Goal: Communication & Community: Answer question/provide support

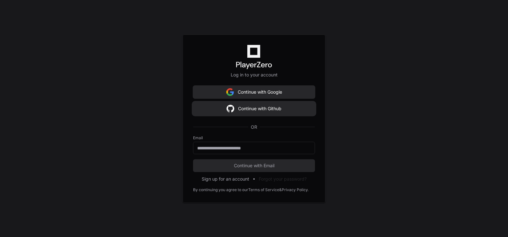
click at [258, 111] on button "Continue with Github" at bounding box center [254, 108] width 122 height 13
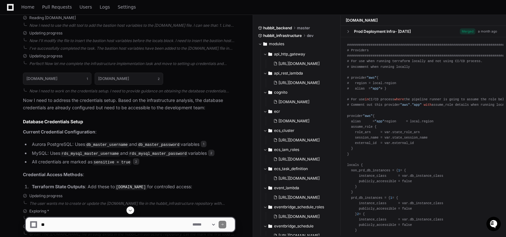
scroll to position [1275, 0]
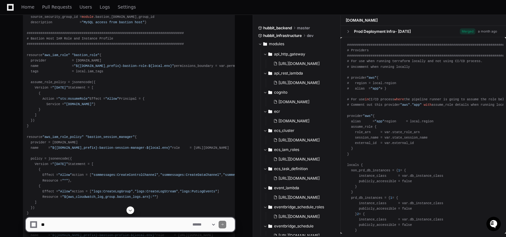
click at [131, 180] on span at bounding box center [130, 210] width 5 height 5
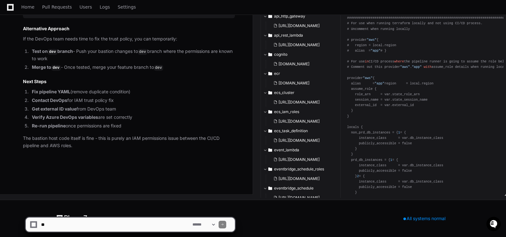
scroll to position [17524, 0]
click at [88, 180] on textarea at bounding box center [115, 225] width 151 height 14
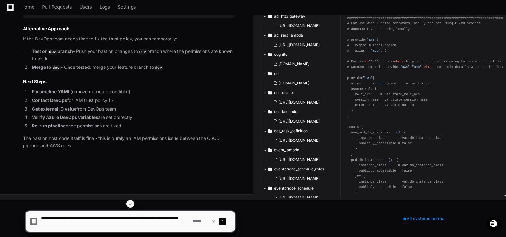
drag, startPoint x: 76, startPoint y: 224, endPoint x: 79, endPoint y: 224, distance: 3.5
click at [76, 180] on textarea at bounding box center [115, 221] width 151 height 20
click at [127, 180] on textarea at bounding box center [115, 221] width 151 height 20
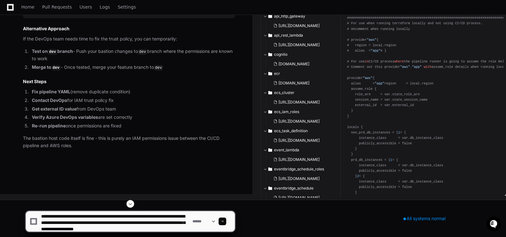
click at [167, 180] on textarea at bounding box center [115, 221] width 151 height 20
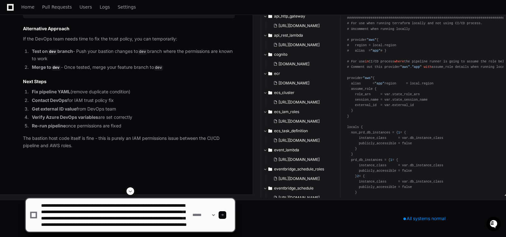
scroll to position [13, 0]
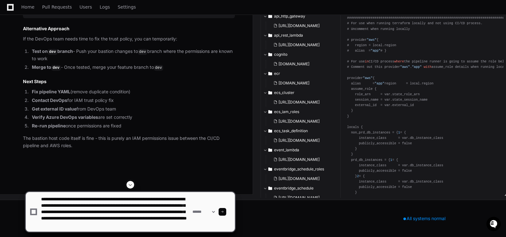
paste textarea "**********"
click at [89, 180] on textarea at bounding box center [115, 212] width 151 height 40
paste textarea "**********"
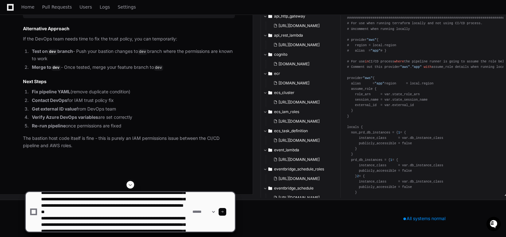
scroll to position [53, 0]
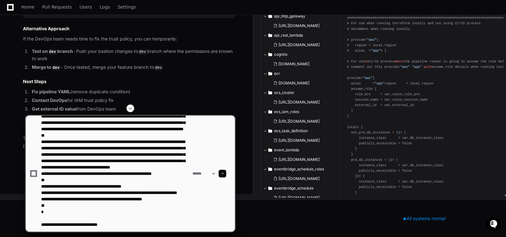
type textarea "**********"
click at [226, 174] on div at bounding box center [223, 174] width 8 height 8
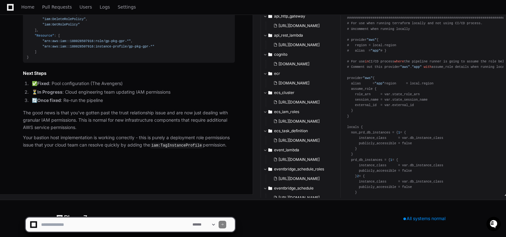
scroll to position [18342, 0]
click at [55, 180] on textarea at bounding box center [115, 225] width 151 height 14
type textarea "**********"
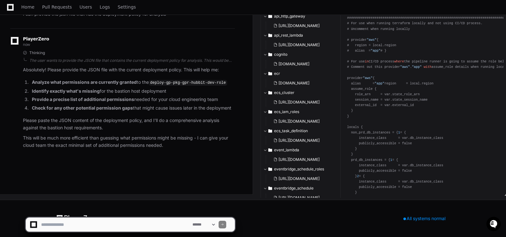
scroll to position [18514, 0]
click at [68, 180] on textarea at bounding box center [115, 225] width 151 height 14
paste textarea "**********"
type textarea "**********"
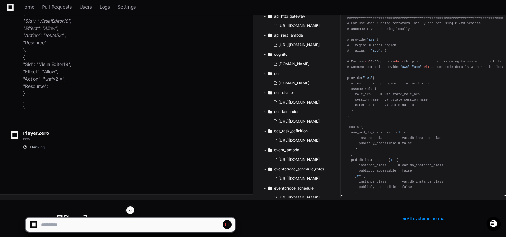
scroll to position [18141, 0]
click at [129, 180] on span at bounding box center [130, 210] width 5 height 5
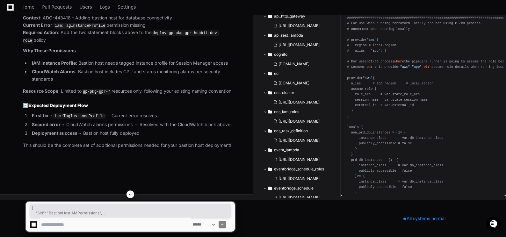
scroll to position [19947, 0]
drag, startPoint x: 27, startPoint y: 88, endPoint x: 56, endPoint y: 132, distance: 52.8
copy div "{ "Sid" : "BastionHostIAMPermissions" , "Effect" : "Allow" , "Action" : [ "iam:…"
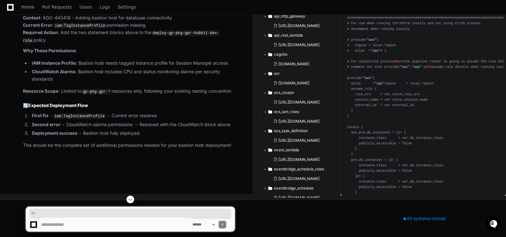
drag, startPoint x: 110, startPoint y: 127, endPoint x: 115, endPoint y: 126, distance: 4.8
drag, startPoint x: 115, startPoint y: 126, endPoint x: 159, endPoint y: 143, distance: 47.5
drag, startPoint x: 110, startPoint y: 127, endPoint x: 123, endPoint y: 134, distance: 15.1
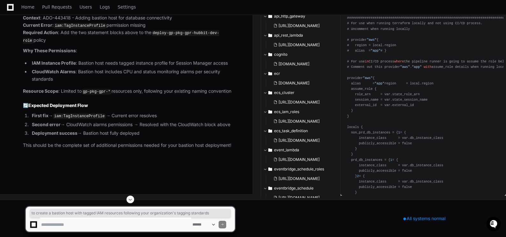
copy p "to create a bastion host with tagged IAM resources following your organization'…"
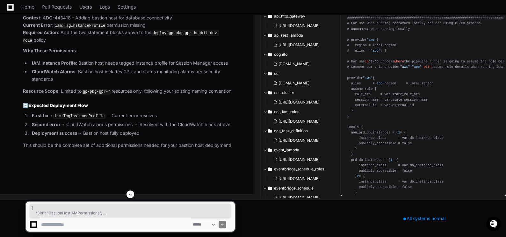
scroll to position [19956, 0]
drag, startPoint x: 27, startPoint y: 79, endPoint x: 53, endPoint y: 122, distance: 49.9
copy div "{ "Sid" : "BastionHostIAMPermissions" , "Effect" : "Allow" , "Action" : [ "iam:…"
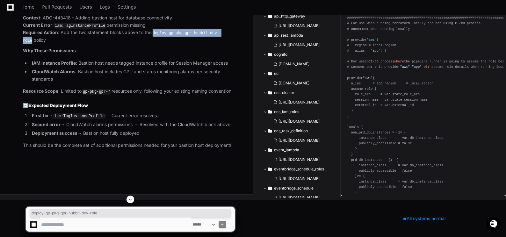
drag, startPoint x: 153, startPoint y: 98, endPoint x: 223, endPoint y: 99, distance: 70.1
click at [219, 44] on code "deploy-gp-pkg-gpr-hubbit-dev-role" at bounding box center [121, 36] width 196 height 13
copy code "deploy-gp-pkg-gpr-hubbit-dev-role"
